Goal: Communication & Community: Ask a question

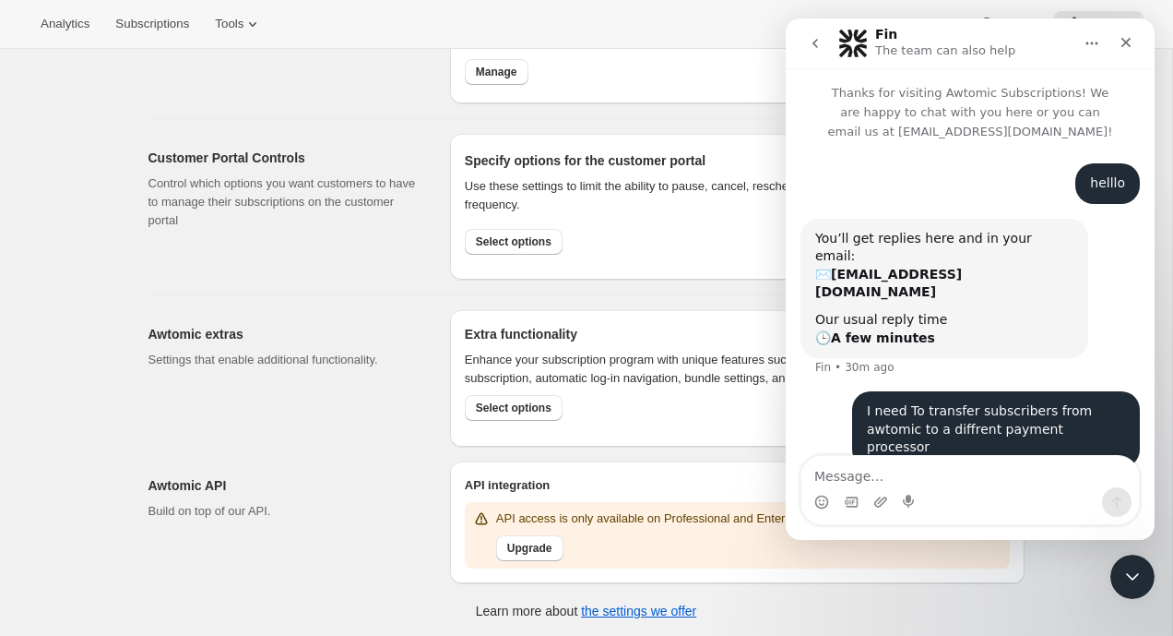
click at [887, 469] on textarea "Message…" at bounding box center [971, 471] width 338 height 31
type textarea "u"
type textarea "hello"
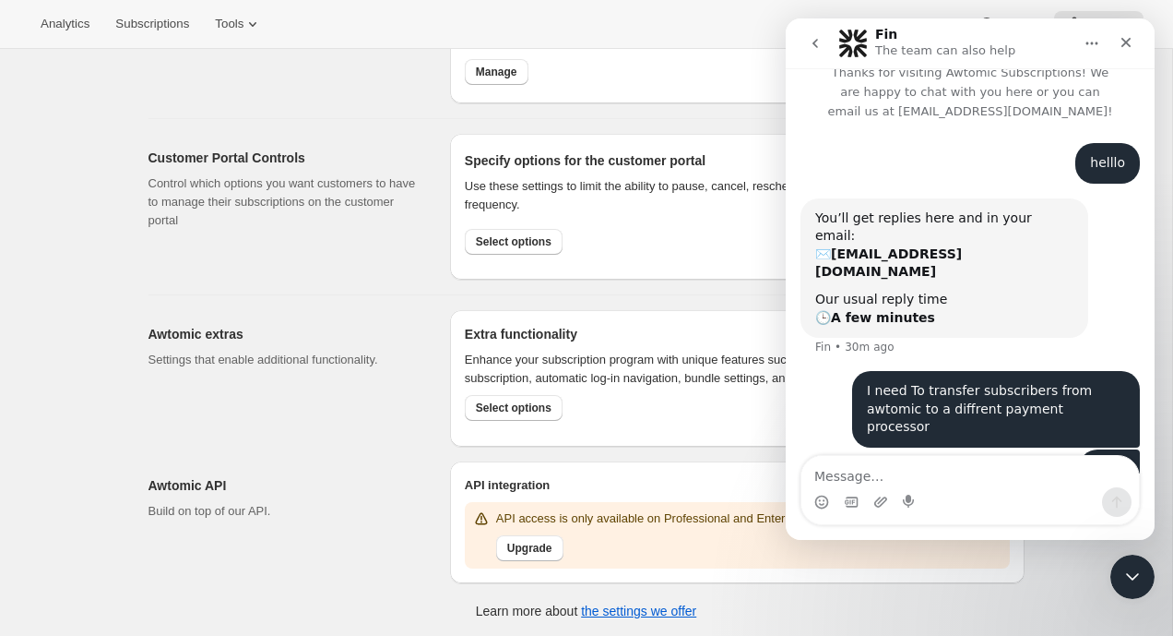
click at [808, 44] on icon "go back" at bounding box center [815, 43] width 15 height 15
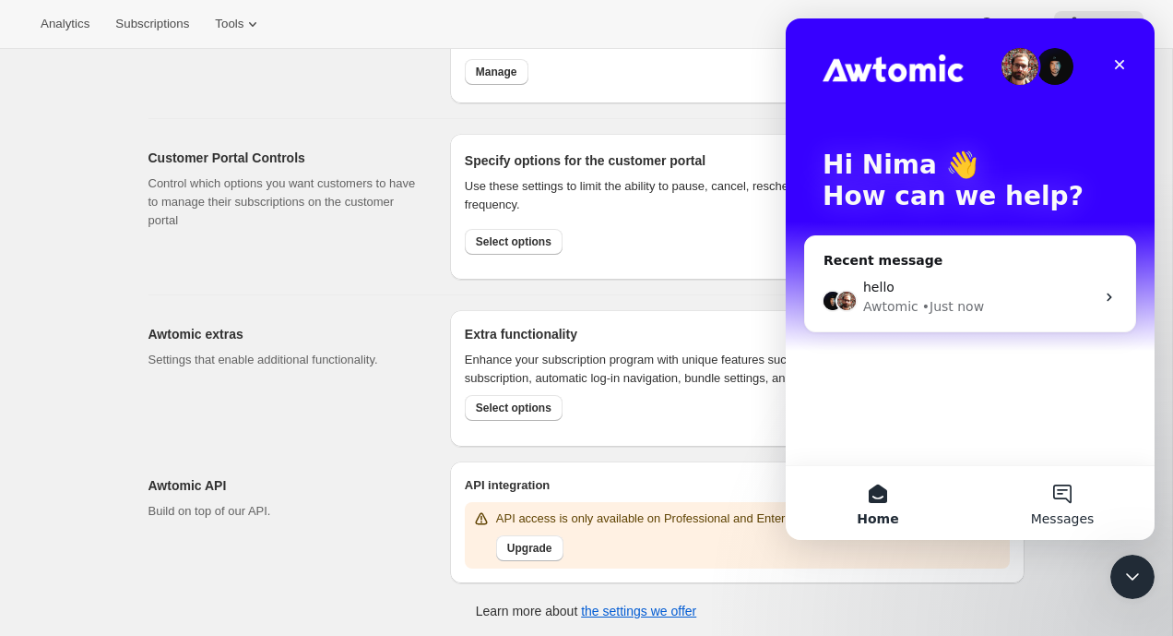
click at [1064, 489] on button "Messages" at bounding box center [1062, 503] width 184 height 74
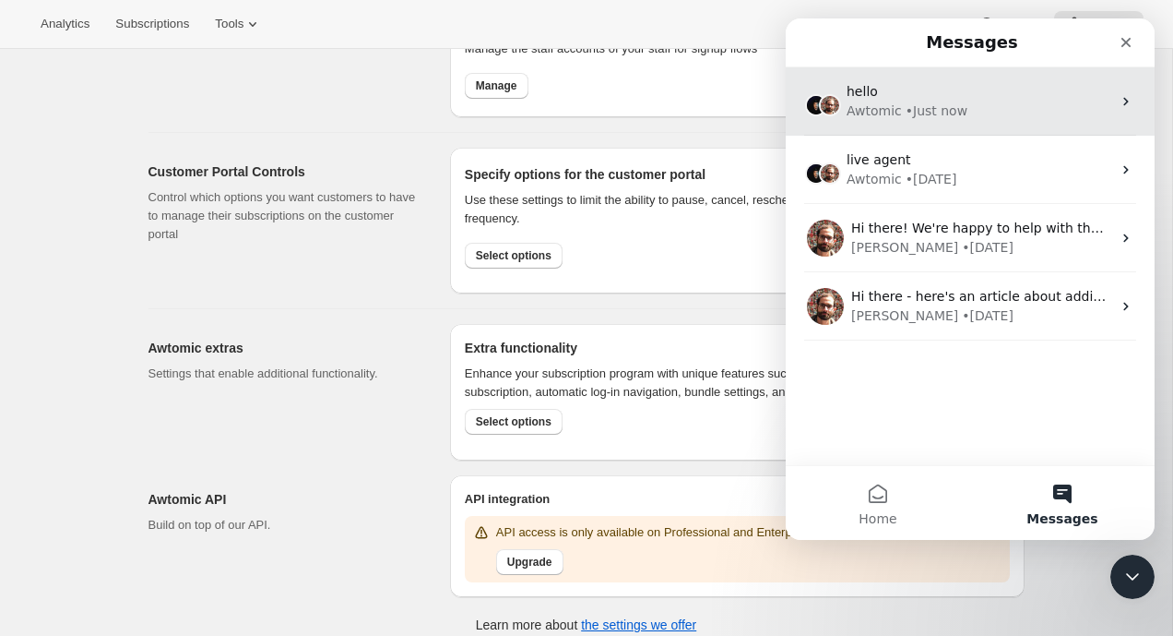
scroll to position [819, 0]
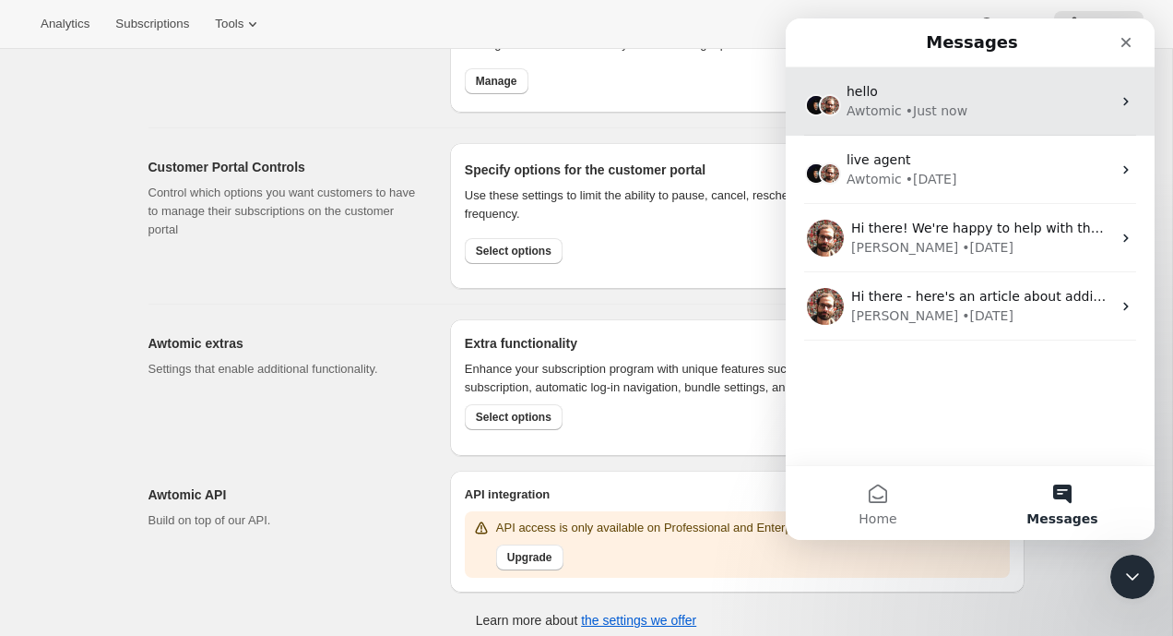
click at [955, 121] on div "hello Awtomic • Just now" at bounding box center [970, 101] width 369 height 68
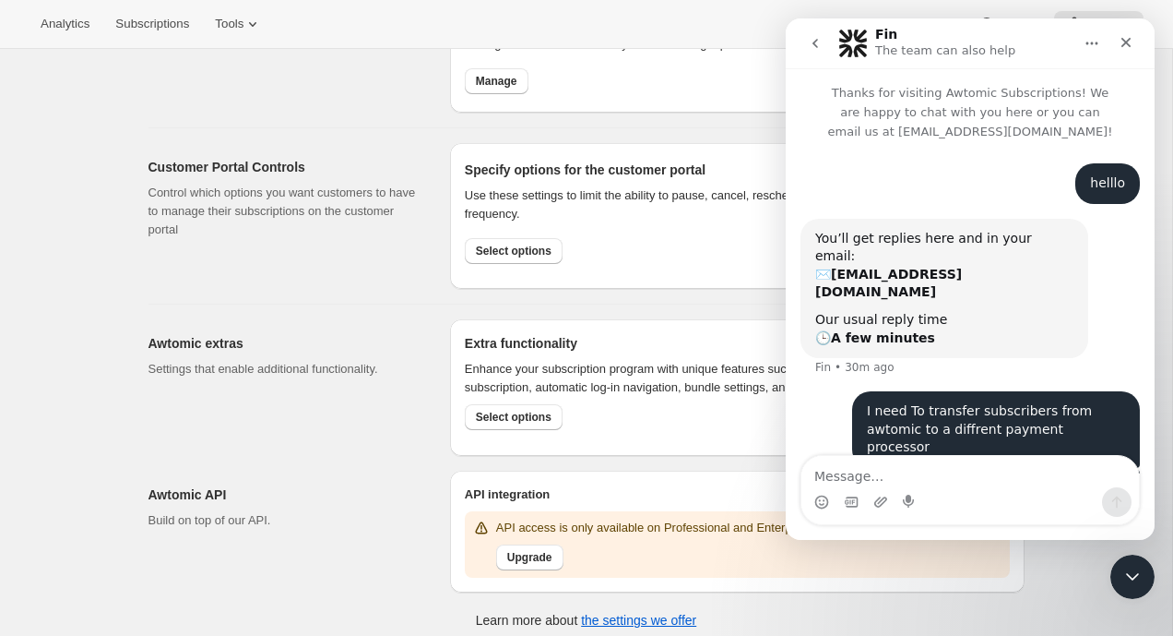
scroll to position [20, 0]
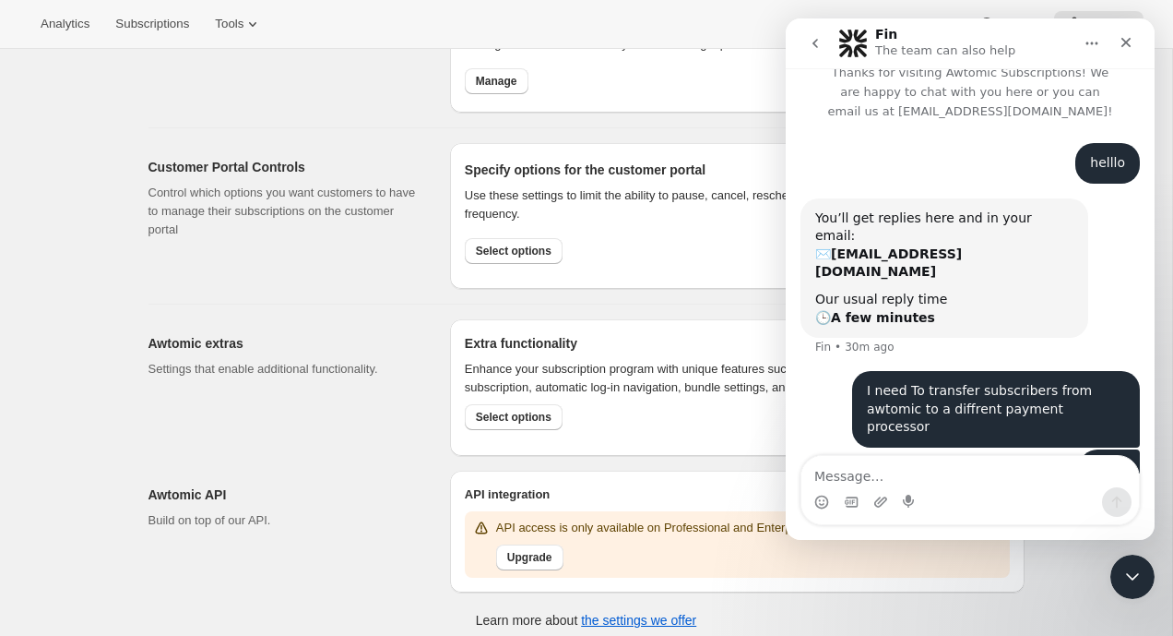
click at [815, 49] on icon "go back" at bounding box center [815, 43] width 15 height 15
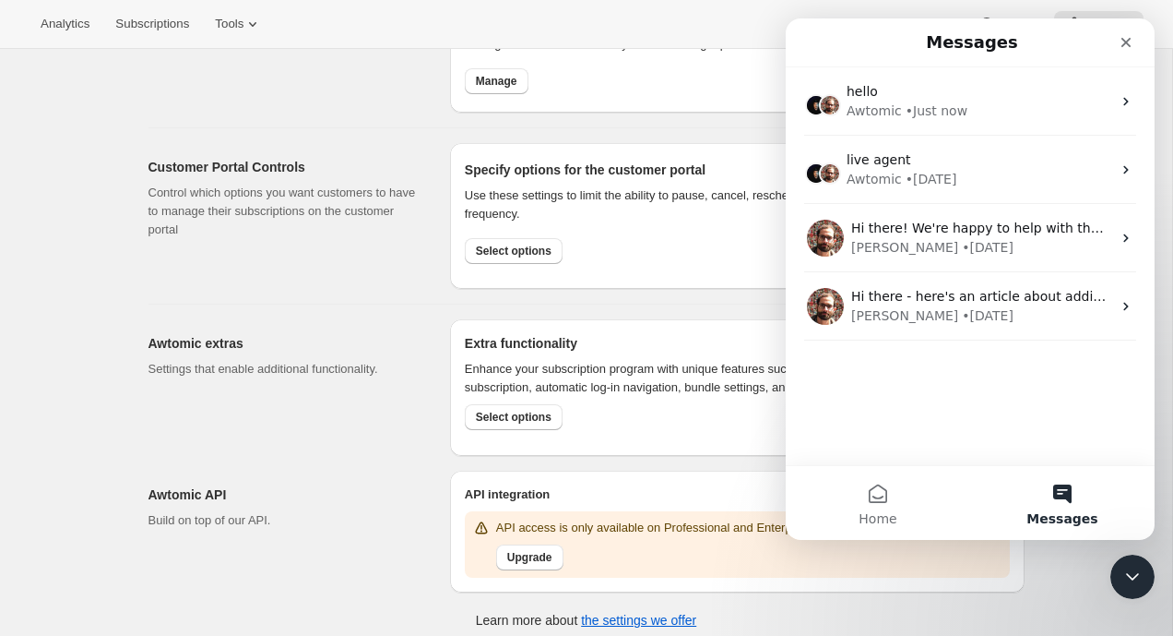
scroll to position [0, 0]
click at [862, 493] on button "Home" at bounding box center [878, 503] width 184 height 74
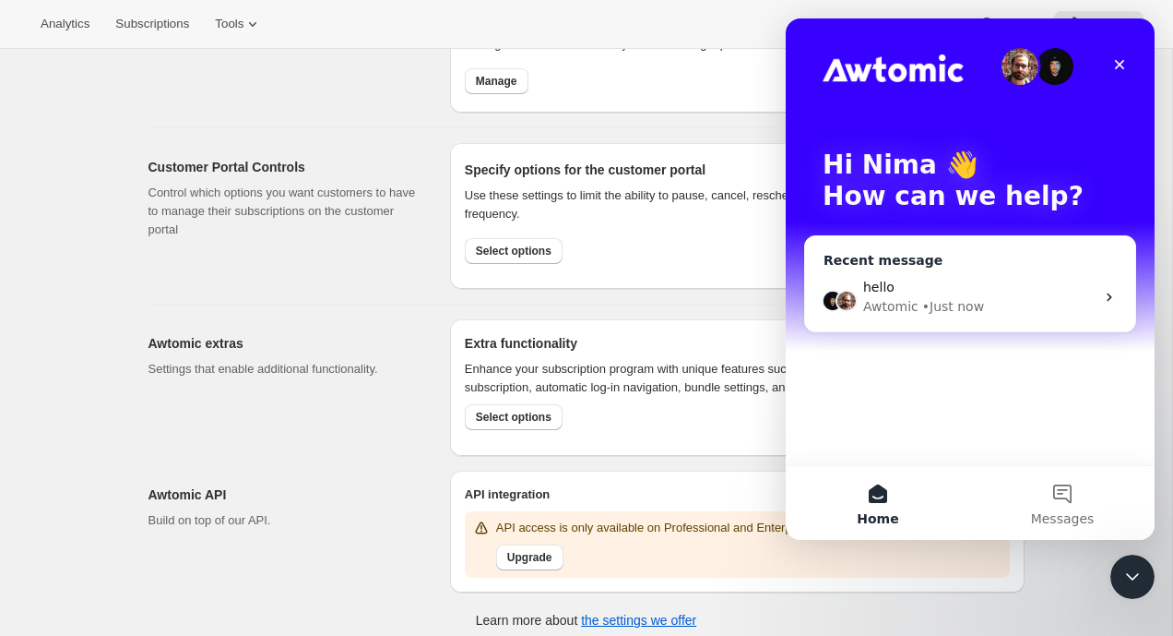
click at [935, 258] on div "Recent message" at bounding box center [970, 260] width 293 height 19
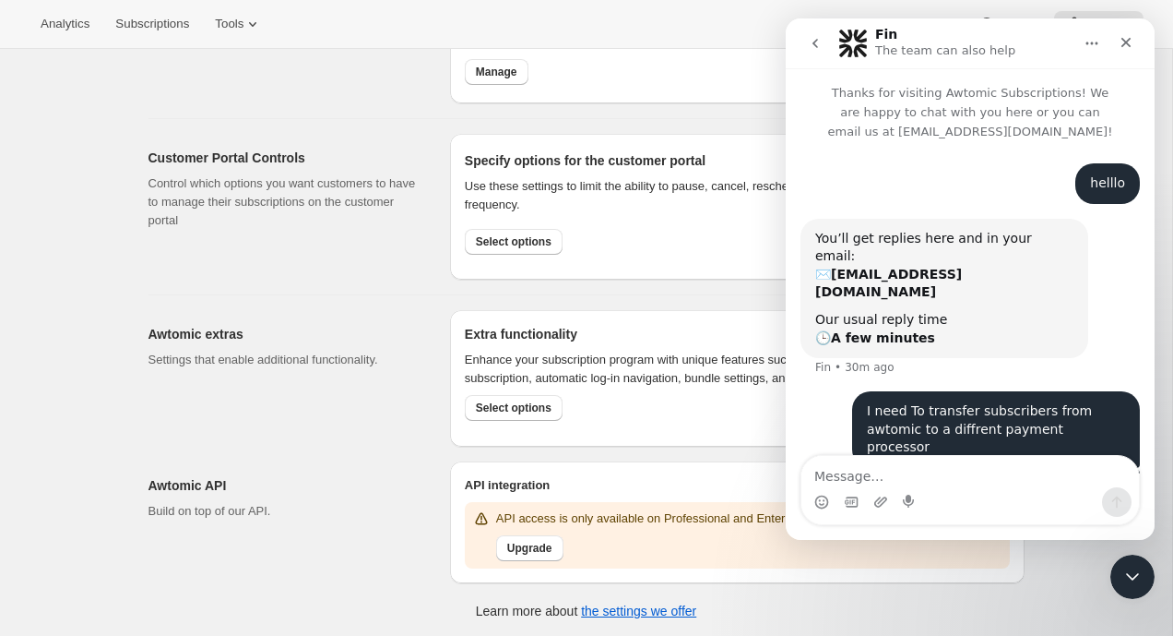
scroll to position [20, 0]
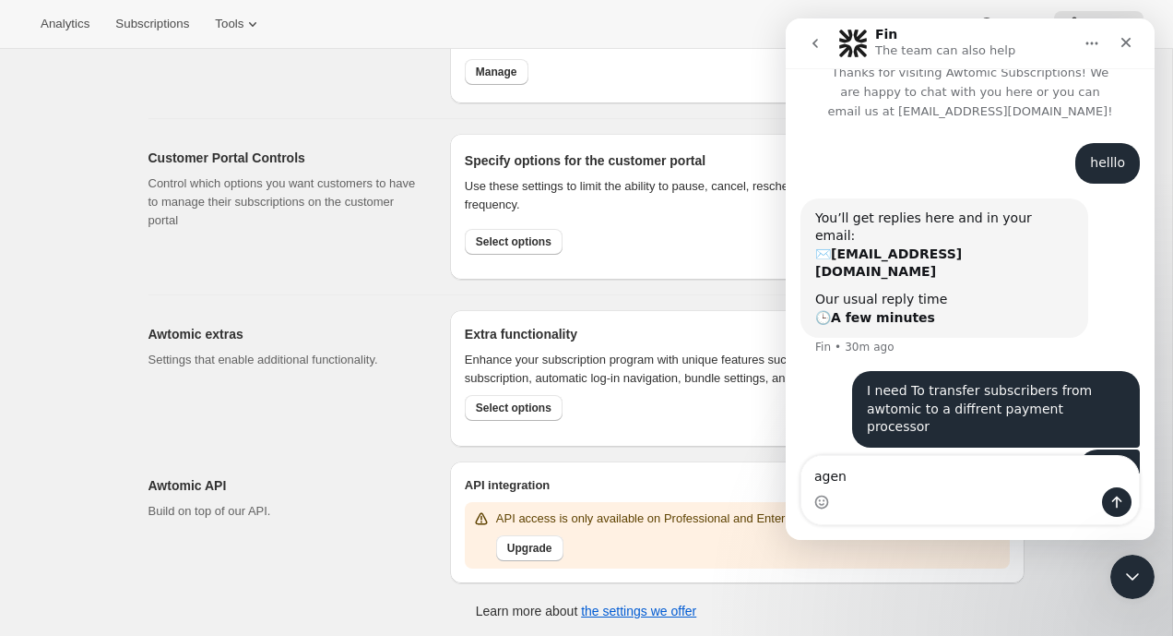
type textarea "agent"
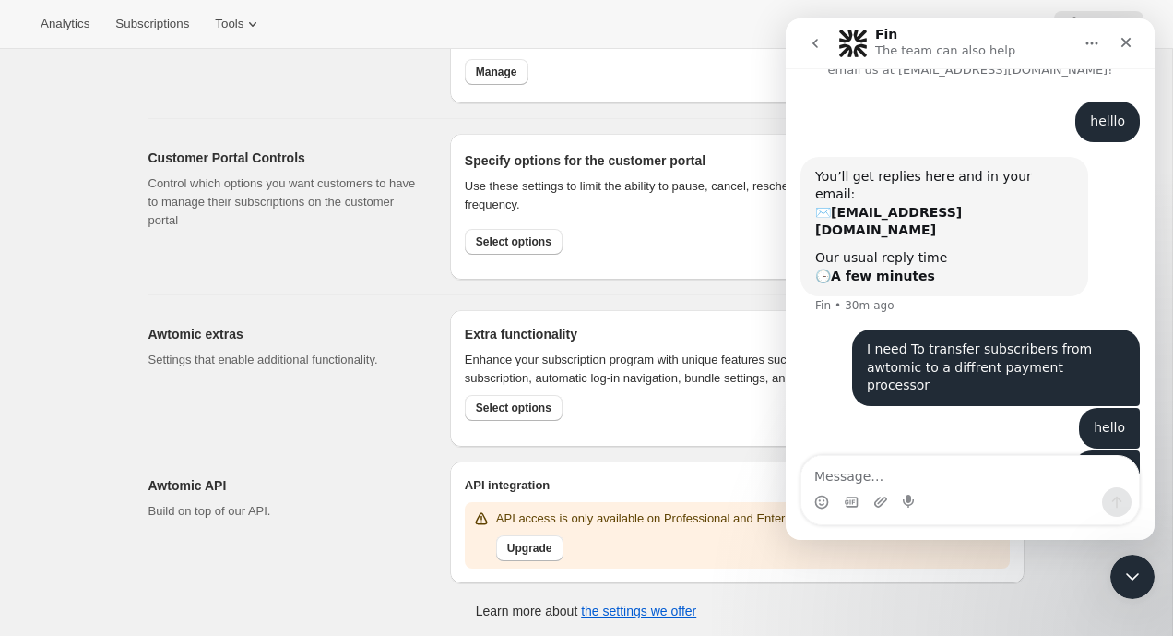
click at [819, 42] on icon "go back" at bounding box center [815, 43] width 15 height 15
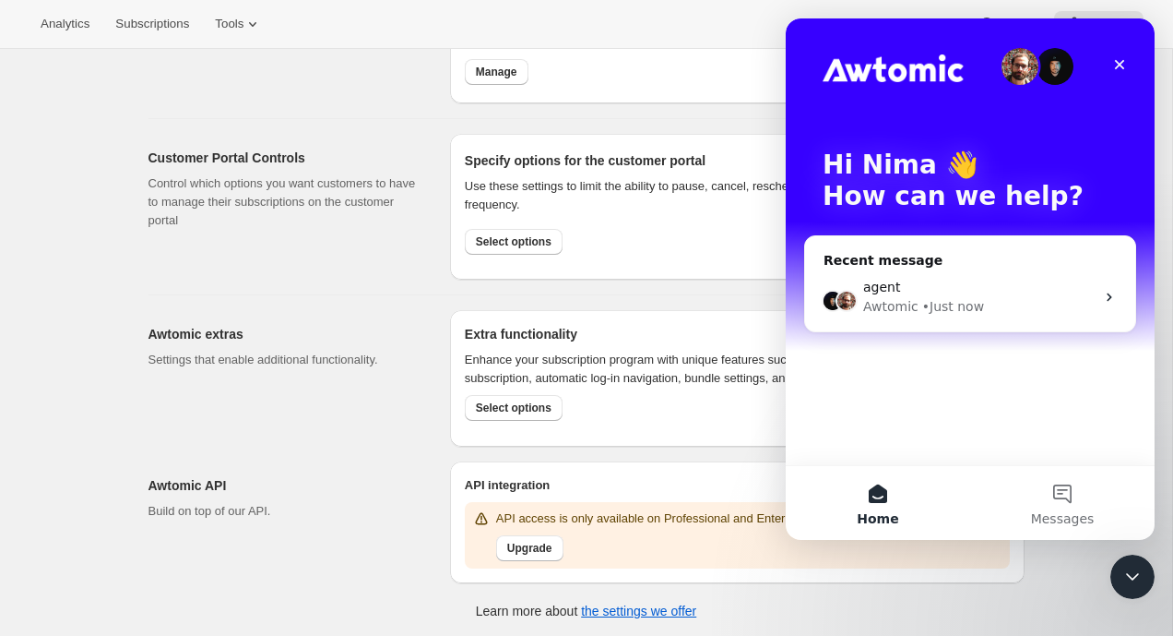
scroll to position [0, 0]
click at [864, 281] on span "agent" at bounding box center [881, 286] width 37 height 15
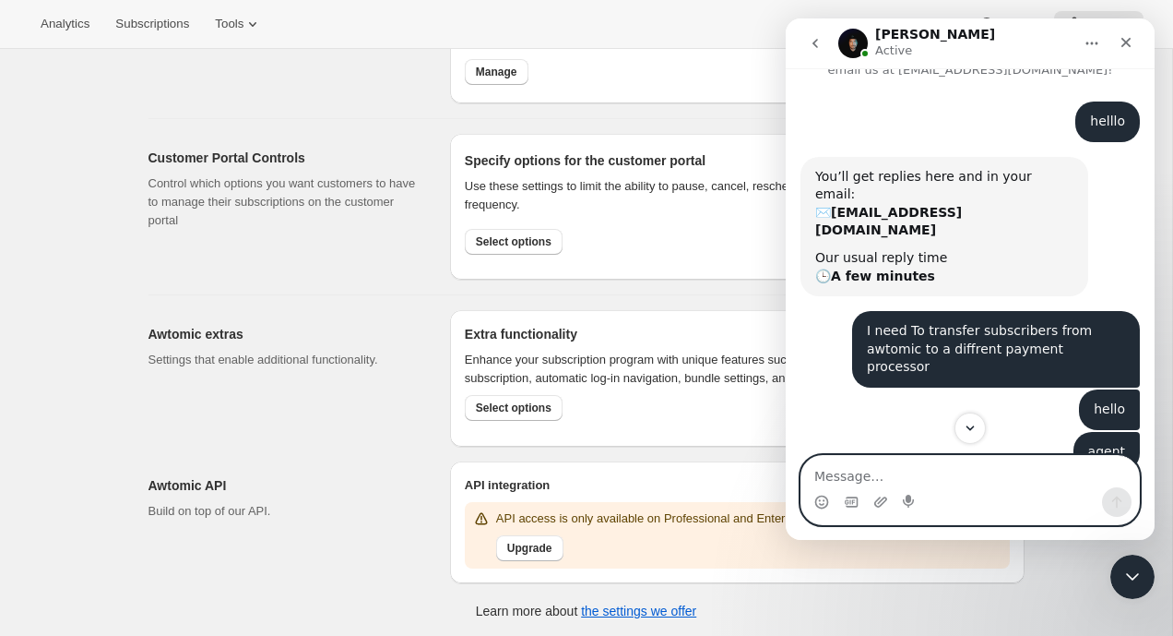
scroll to position [267, 0]
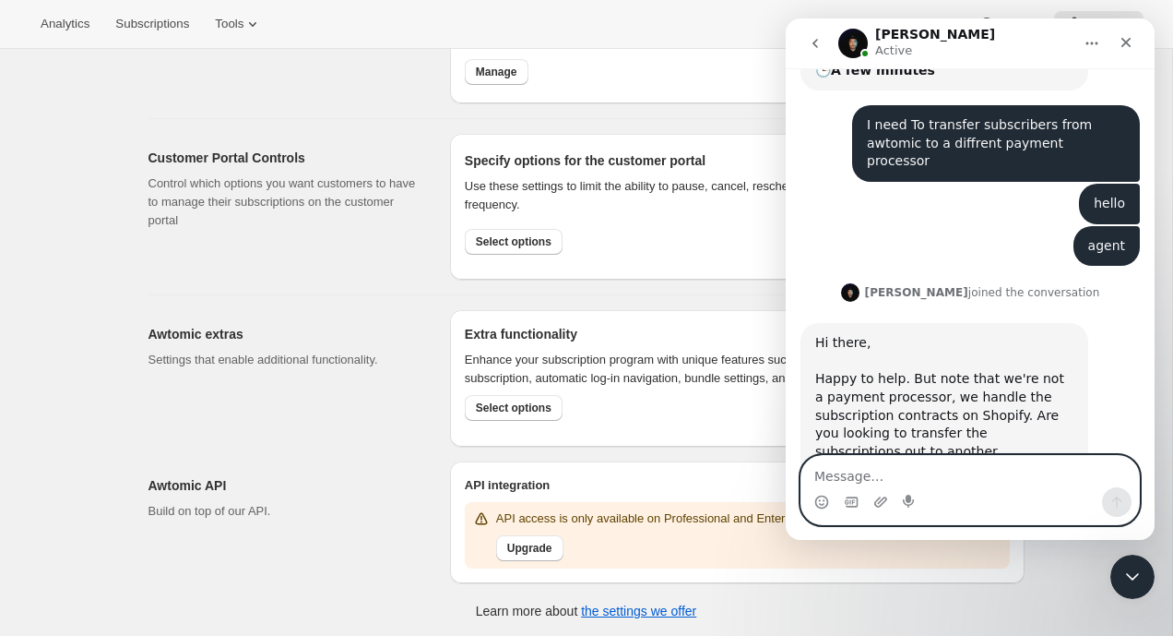
click at [953, 486] on textarea "Message…" at bounding box center [971, 471] width 338 height 31
type textarea "no"
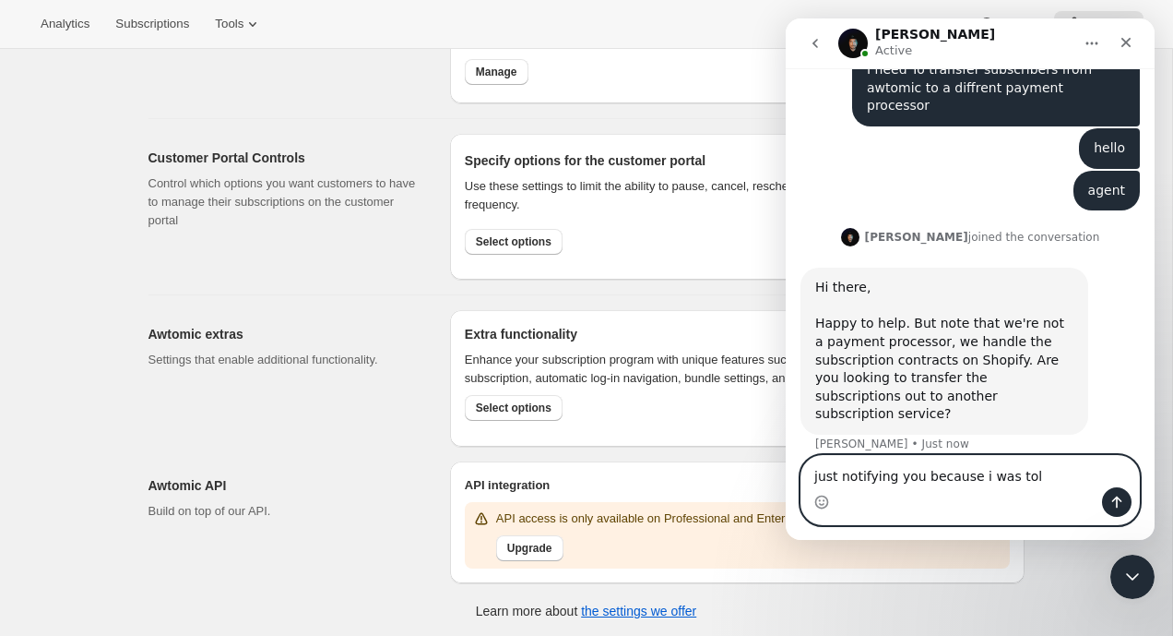
type textarea "just notifying you because i was told"
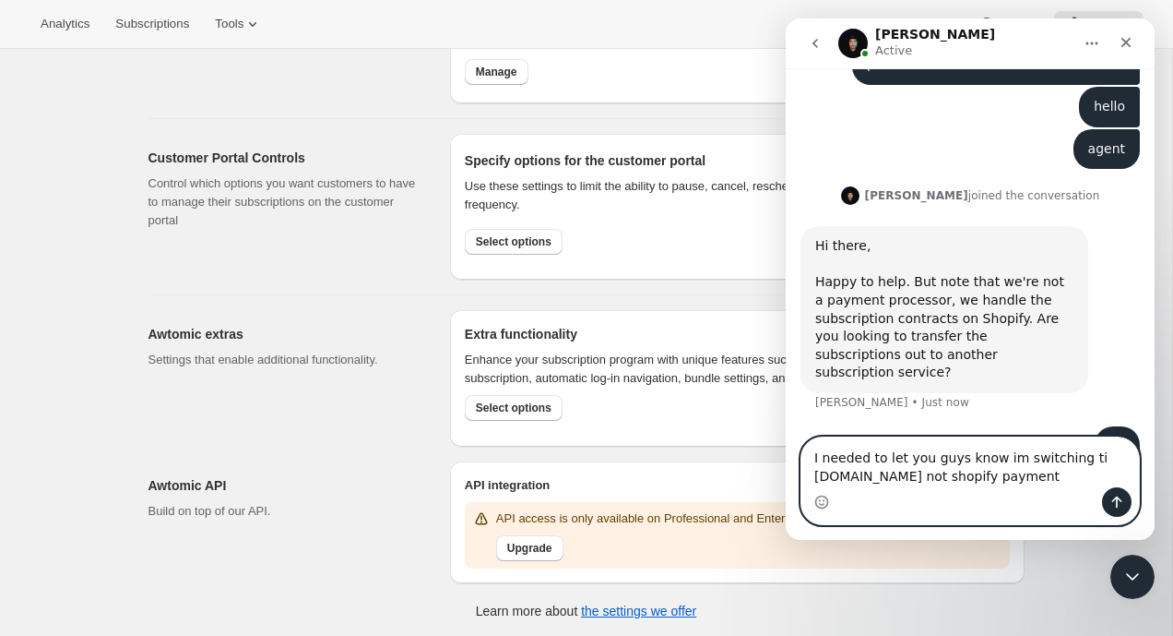
type textarea "I needed to let you guys know im switching ti [DOMAIN_NAME] not shopify payments"
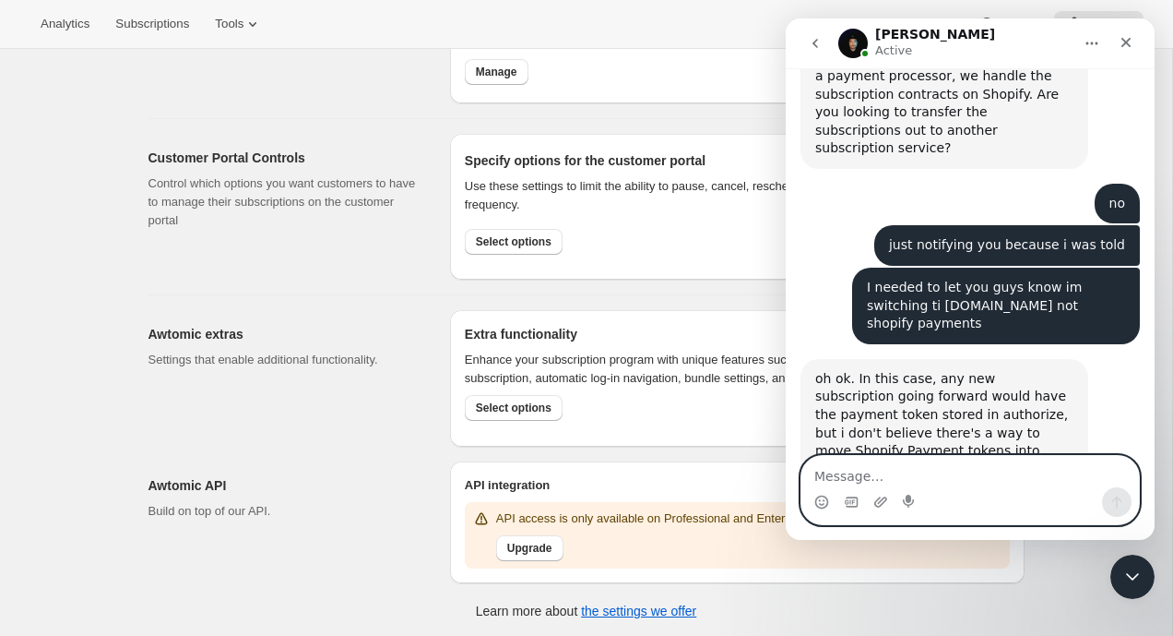
scroll to position [587, 0]
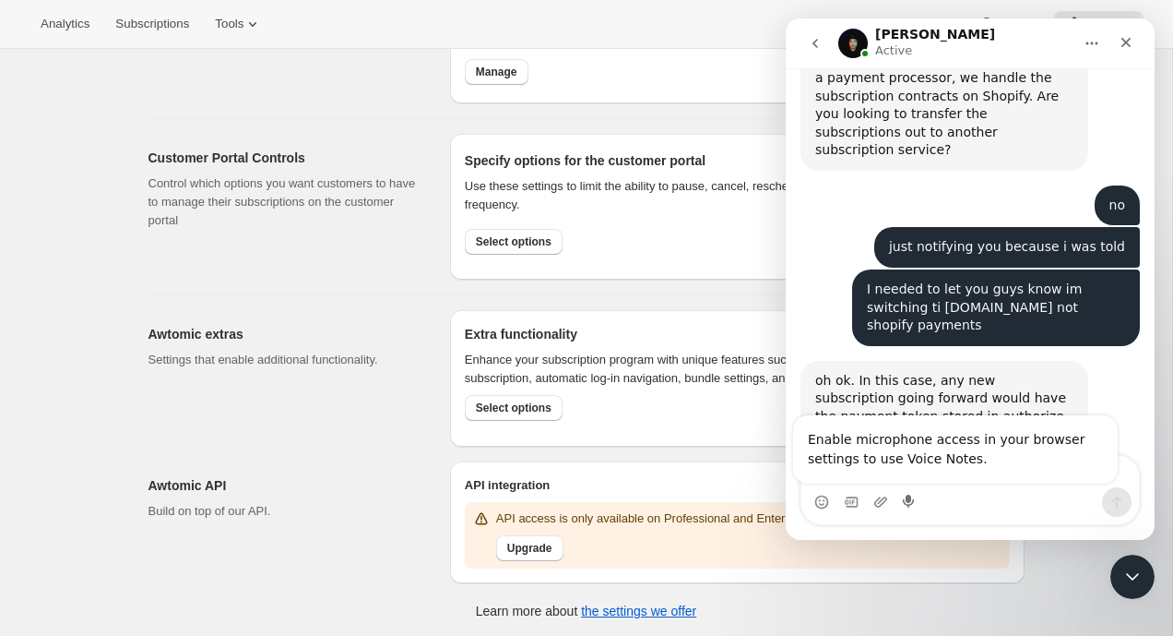
click at [1008, 505] on div "Intercom messenger" at bounding box center [971, 502] width 338 height 30
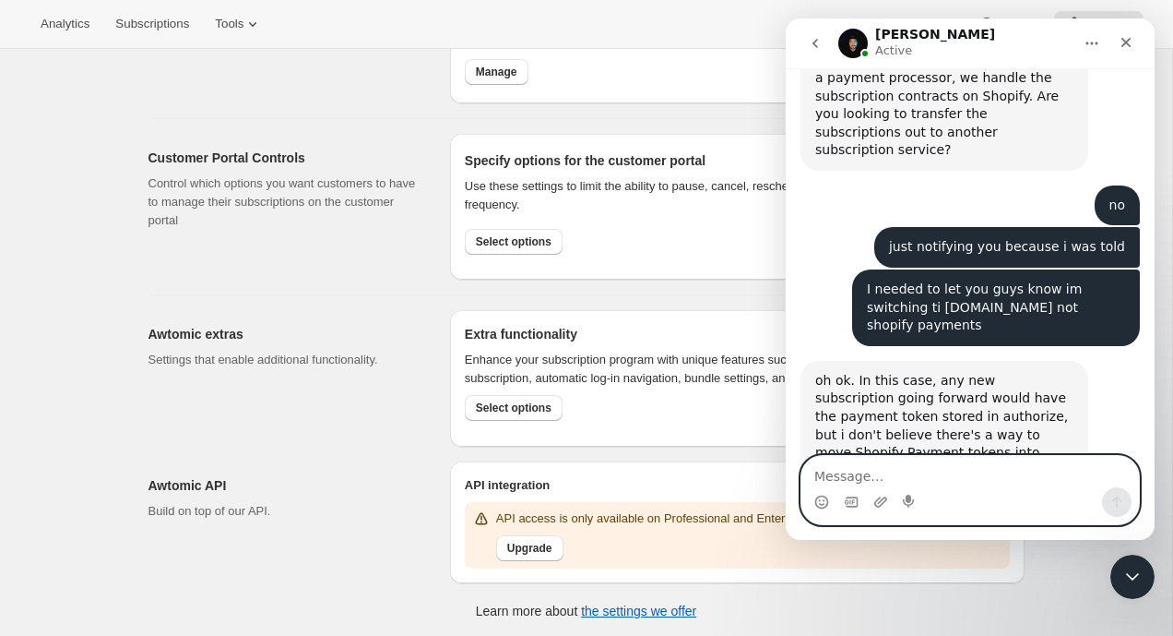
click at [831, 467] on textarea "Message…" at bounding box center [971, 471] width 338 height 31
type textarea "Do you only accept shopify?"
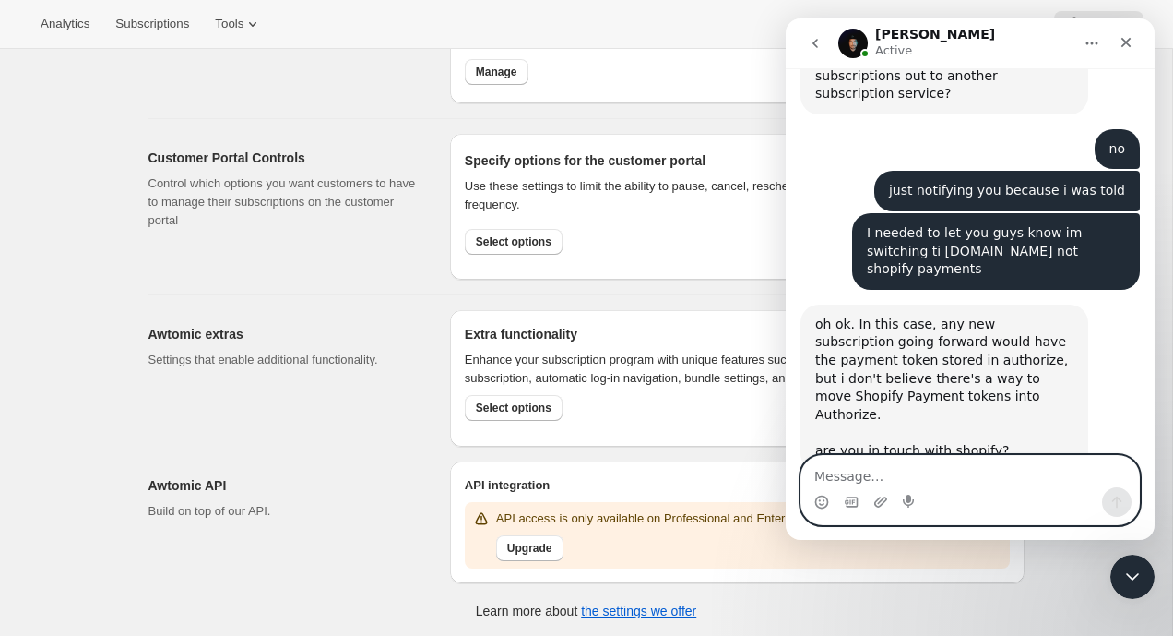
scroll to position [643, 0]
type textarea "D"
type textarea "no I did not reach out to them."
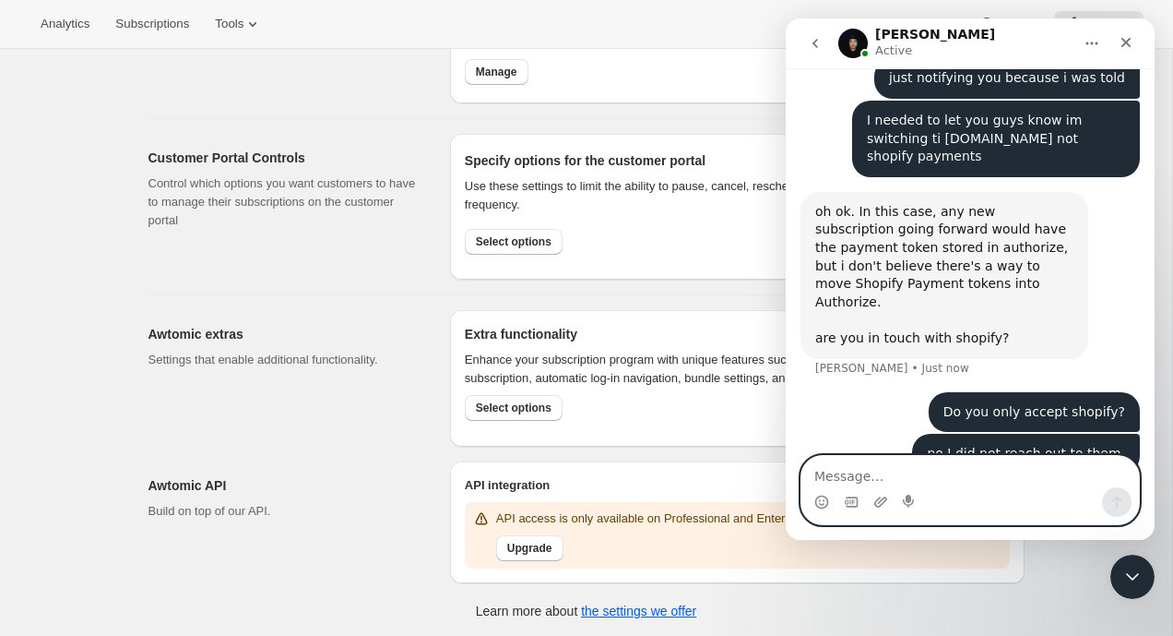
scroll to position [756, 0]
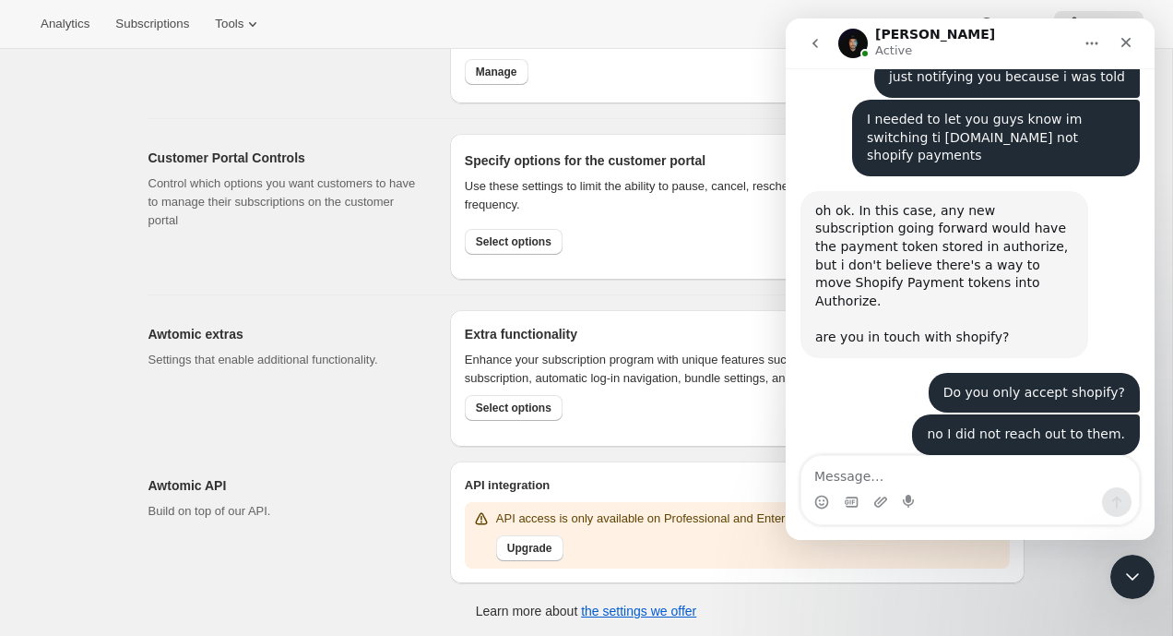
click at [928, 45] on div "[PERSON_NAME] Active" at bounding box center [955, 44] width 234 height 32
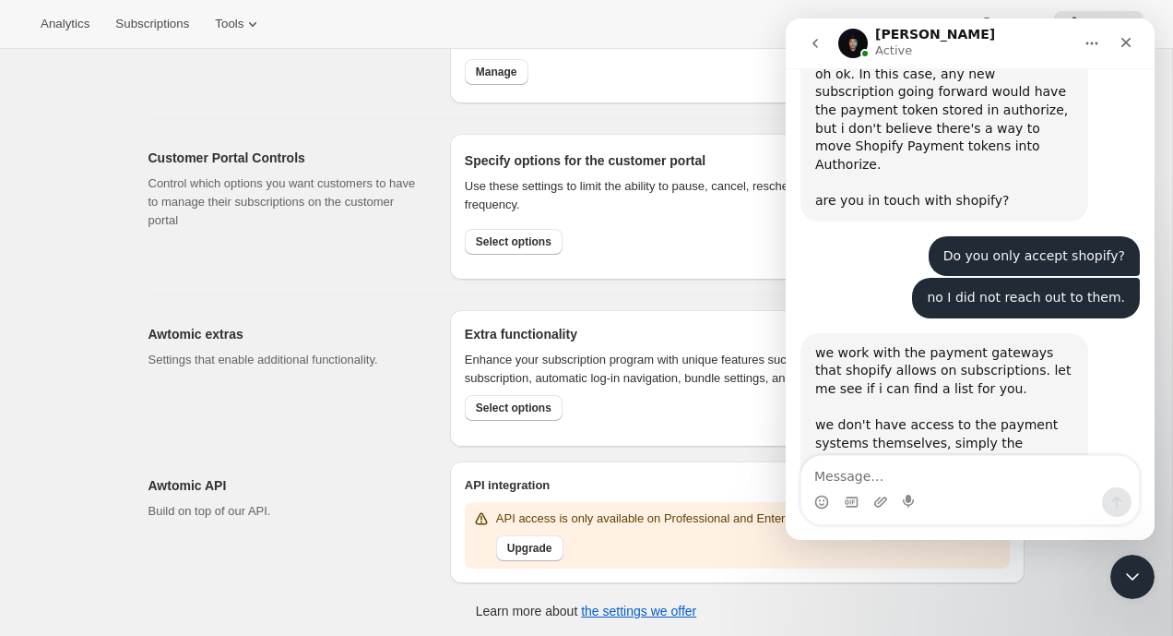
scroll to position [956, 0]
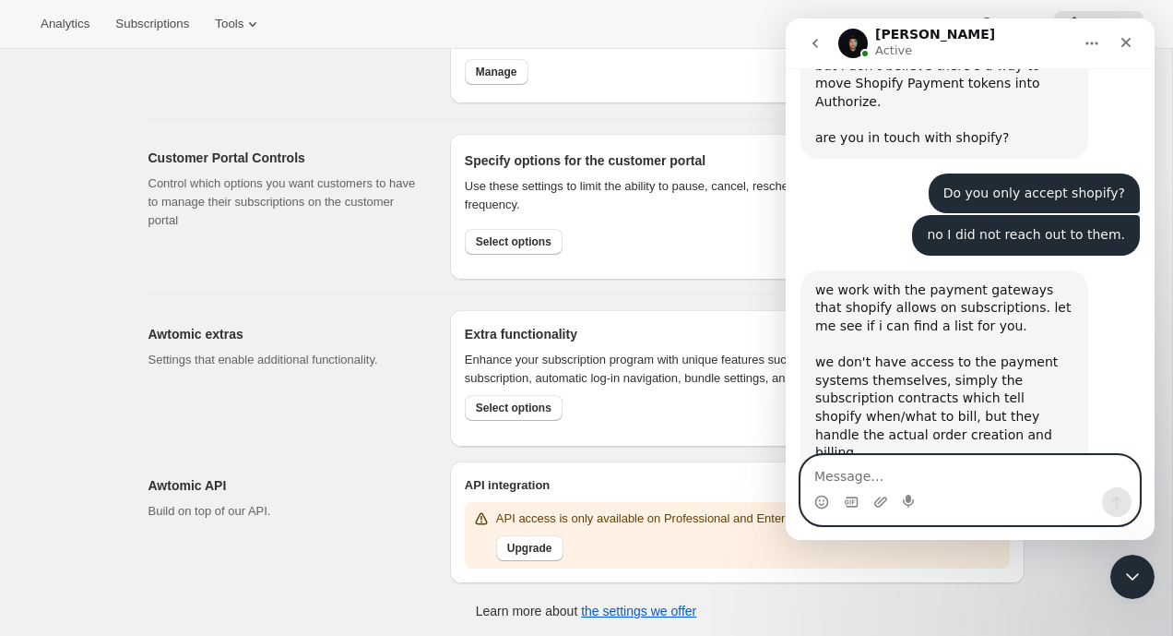
click at [865, 476] on textarea "Message…" at bounding box center [971, 471] width 338 height 31
click at [867, 474] on textarea "Message…" at bounding box center [971, 471] width 338 height 31
click at [858, 475] on textarea "Message…" at bounding box center [971, 471] width 338 height 31
click at [909, 469] on textarea "Message…" at bounding box center [971, 471] width 338 height 31
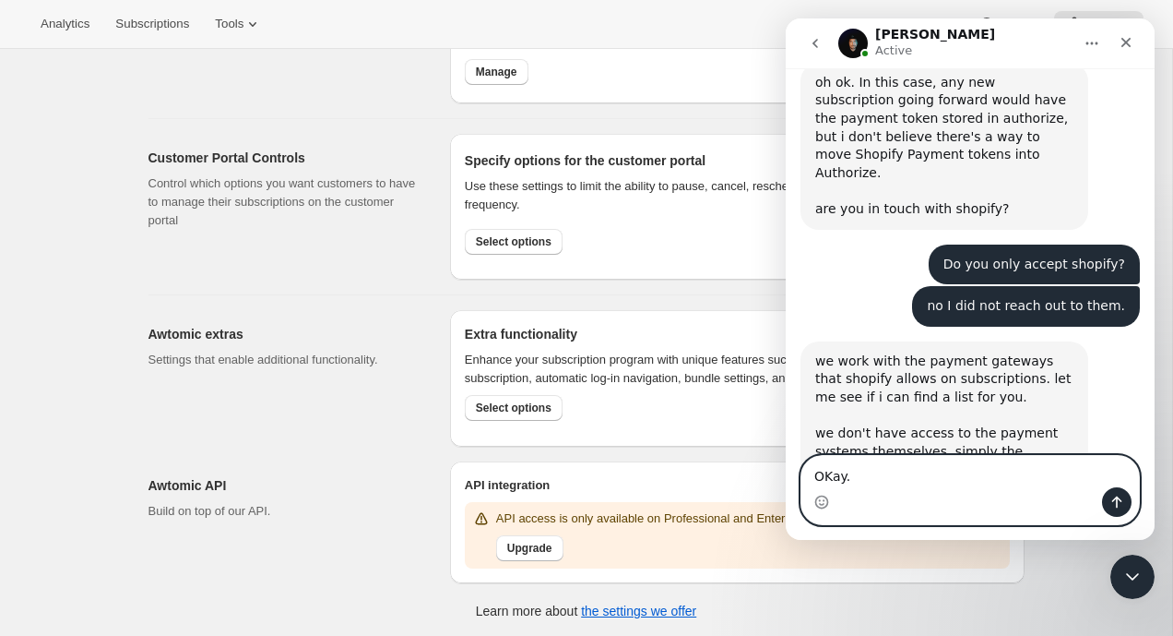
type textarea "OKay."
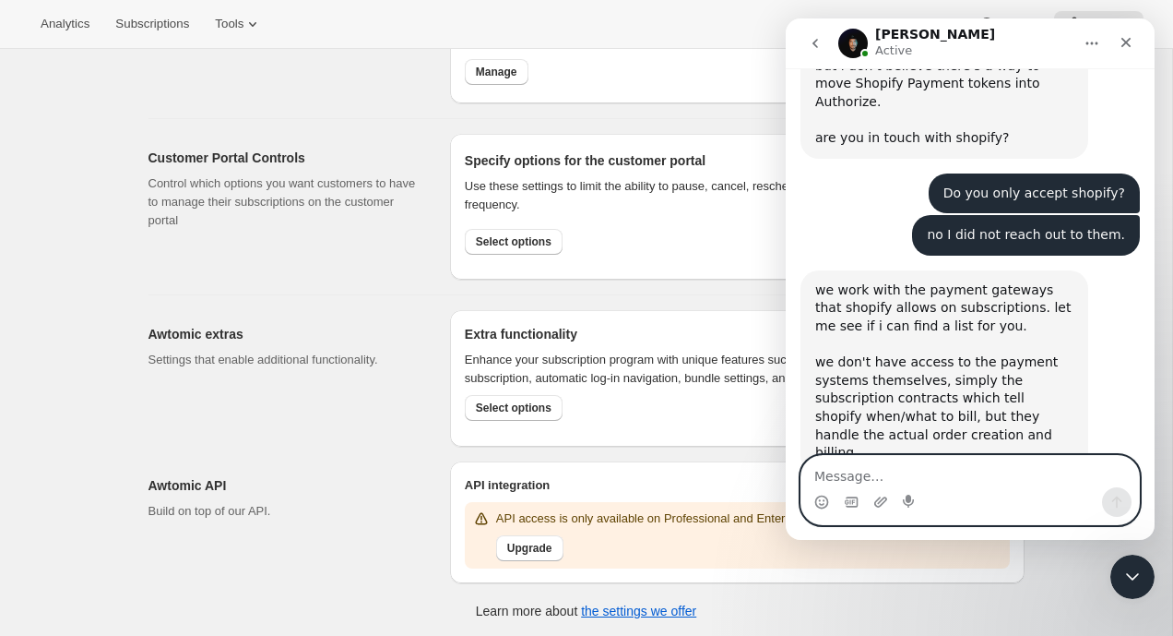
scroll to position [1011, 0]
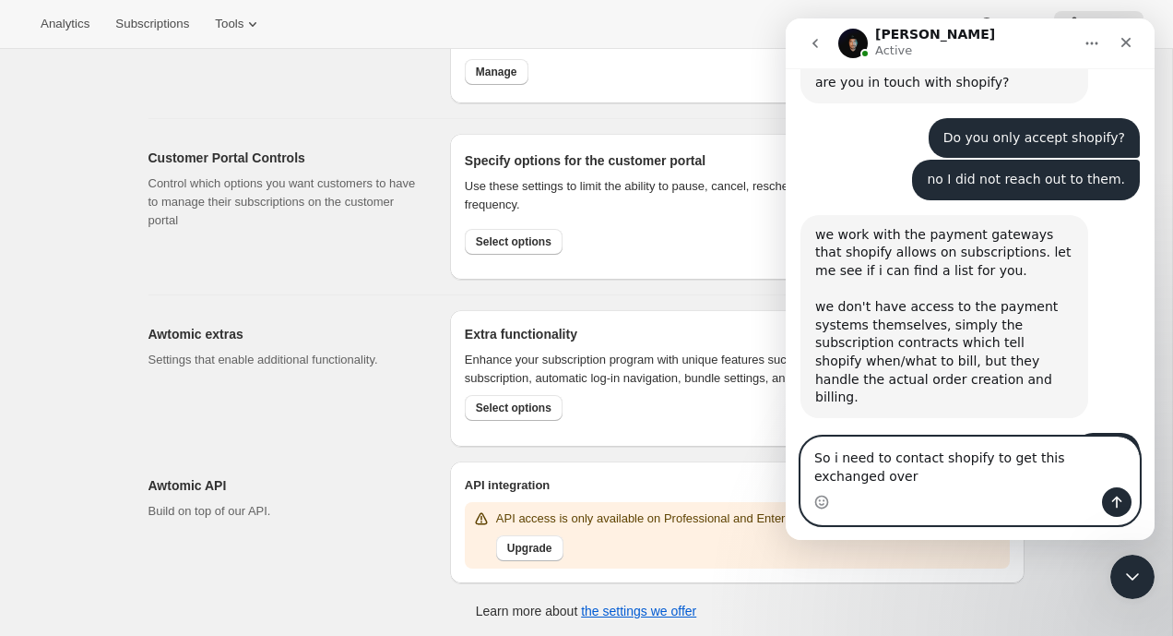
type textarea "So i need to contact shopify to get this exchanged over?"
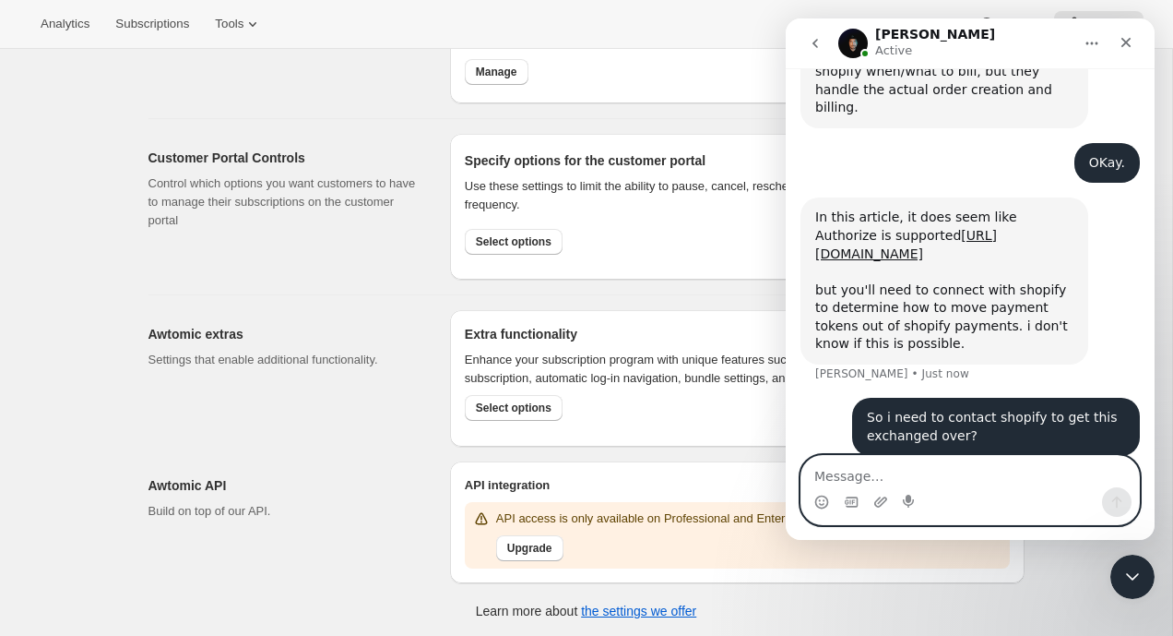
scroll to position [1301, 0]
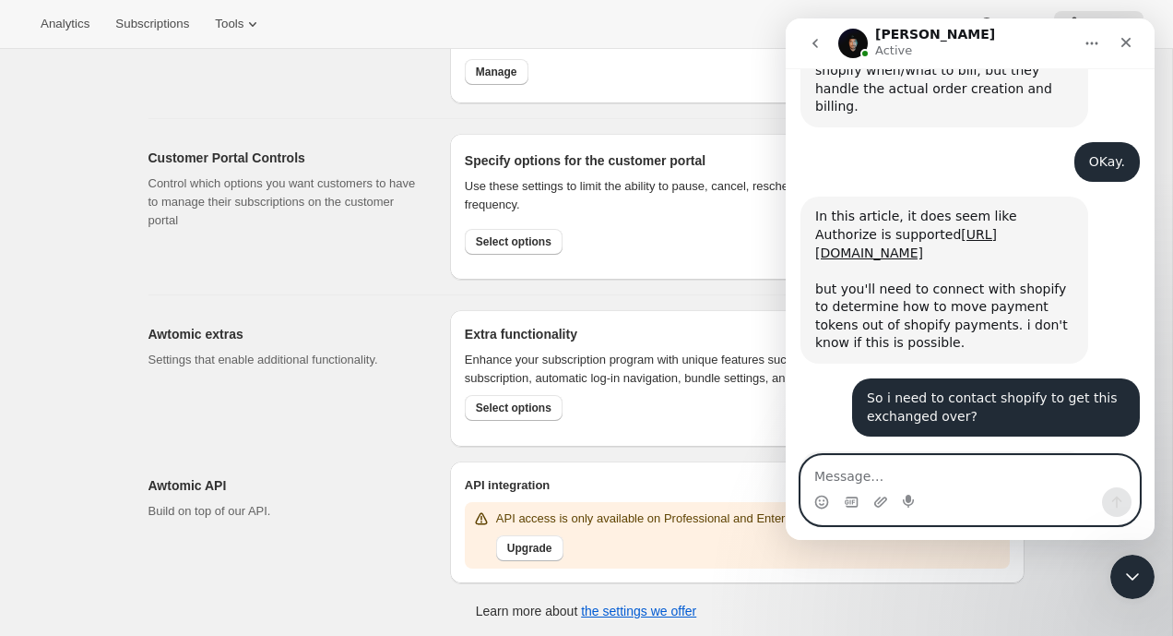
click at [872, 474] on textarea "Message…" at bounding box center [971, 471] width 338 height 31
